Goal: Transaction & Acquisition: Purchase product/service

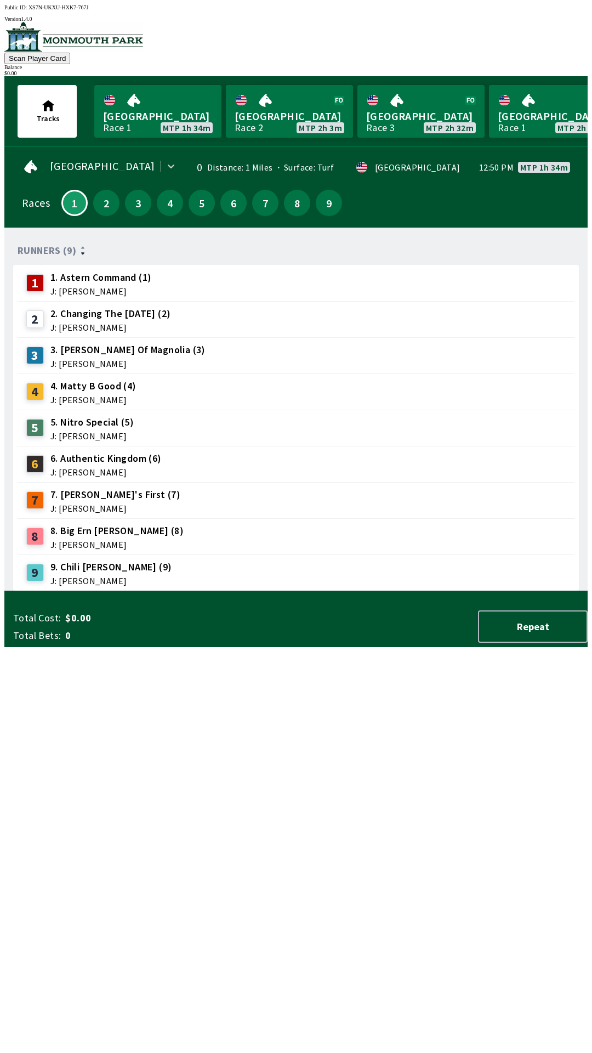
click at [128, 490] on span "7. [PERSON_NAME]'s First (7)" at bounding box center [115, 495] width 130 height 14
click at [93, 504] on span "J: [PERSON_NAME]" at bounding box center [115, 508] width 130 height 9
click at [74, 496] on div "7. [PERSON_NAME]'s First (7) J: [PERSON_NAME]" at bounding box center [115, 500] width 130 height 25
click at [35, 496] on div "7" at bounding box center [35, 500] width 18 height 18
click at [151, 120] on link "[GEOGRAPHIC_DATA] Race 1 MTP 1h 33m" at bounding box center [157, 111] width 127 height 53
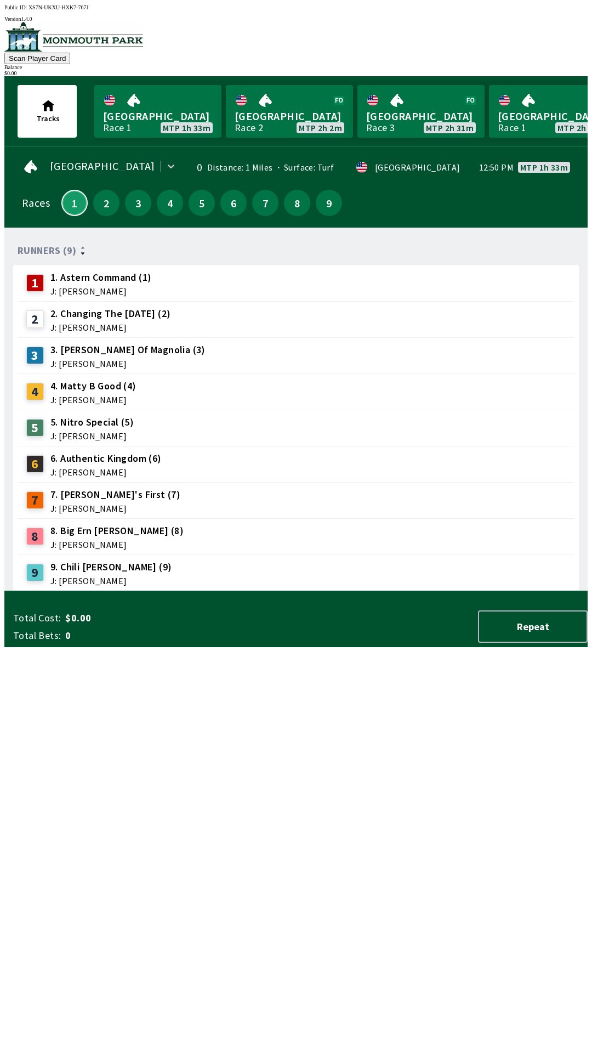
click at [71, 203] on button "1" at bounding box center [74, 203] width 26 height 26
click at [132, 555] on div "9 9. Chili [PERSON_NAME] (9) J: [PERSON_NAME]" at bounding box center [296, 573] width 557 height 36
click at [139, 568] on div "9 9. Chili [PERSON_NAME] (9) J: [PERSON_NAME]" at bounding box center [296, 572] width 549 height 27
click at [127, 579] on div "9 9. Chili [PERSON_NAME] (9) J: [PERSON_NAME]" at bounding box center [296, 572] width 549 height 27
click at [132, 574] on div "9 9. Chili [PERSON_NAME] (9) J: [PERSON_NAME]" at bounding box center [296, 572] width 549 height 27
